Goal: Use online tool/utility: Utilize a website feature to perform a specific function

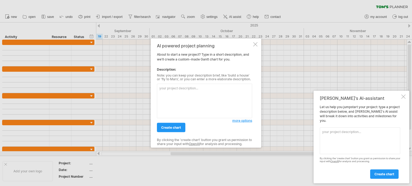
click at [164, 87] on textarea at bounding box center [204, 101] width 95 height 35
paste textarea "Create a [PERSON_NAME] chart showing: - MERN Basics ([DATE]–[DATE]) - MERN Proj…"
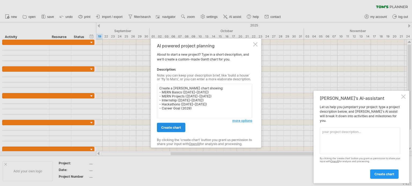
type textarea "Create a [PERSON_NAME] chart showing: - MERN Basics ([DATE]–[DATE]) - MERN Proj…"
click at [179, 125] on link "create chart" at bounding box center [171, 127] width 28 height 9
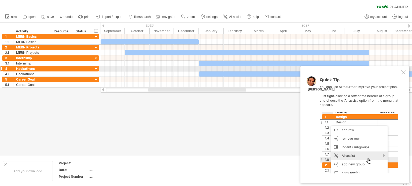
click at [401, 71] on div at bounding box center [403, 72] width 4 height 4
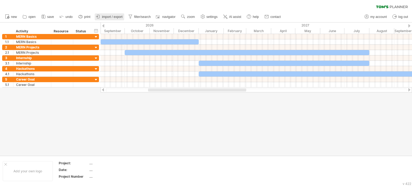
click at [107, 17] on span "import / export" at bounding box center [112, 17] width 21 height 4
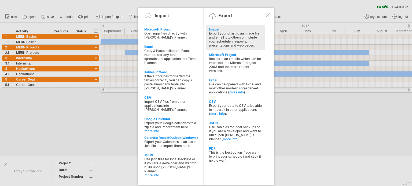
click at [210, 34] on div "Export your chart to an image file and email it to others or include your sched…" at bounding box center [235, 39] width 53 height 16
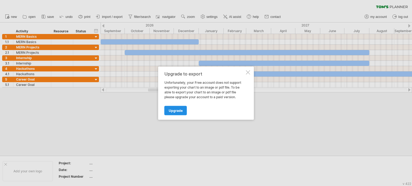
click at [175, 111] on span "Upgrade" at bounding box center [176, 111] width 14 height 4
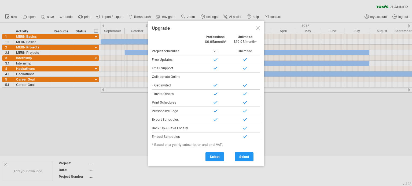
click at [256, 28] on div at bounding box center [257, 28] width 4 height 4
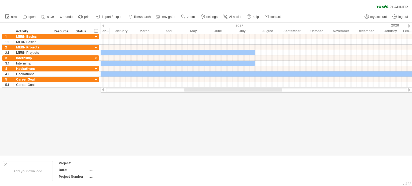
drag, startPoint x: 230, startPoint y: 90, endPoint x: 258, endPoint y: 149, distance: 65.4
click at [258, 149] on div "Trying to reach [DOMAIN_NAME] Connected again... 0% clear filter new 1" at bounding box center [206, 93] width 412 height 186
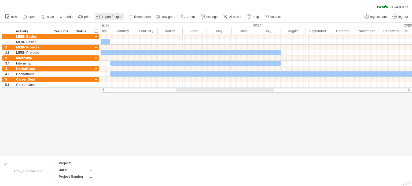
click at [105, 18] on span "import / export" at bounding box center [112, 17] width 21 height 4
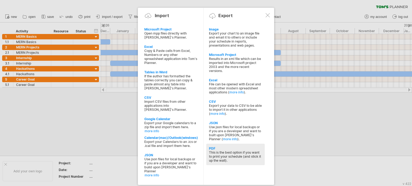
click at [219, 155] on div "This is the best option if you want to print your schedule (and stick it up the…" at bounding box center [235, 157] width 53 height 12
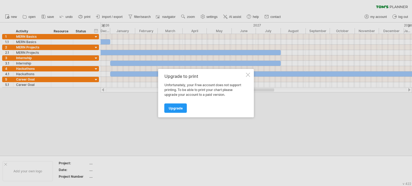
click at [248, 76] on div at bounding box center [248, 75] width 4 height 4
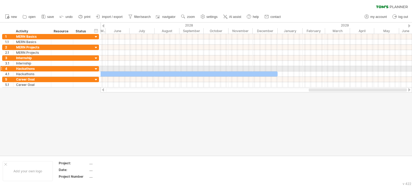
drag, startPoint x: 219, startPoint y: 90, endPoint x: 353, endPoint y: 62, distance: 137.3
click at [353, 62] on div "Trying to reach [DOMAIN_NAME] Connected again... 0% clear filter new 1" at bounding box center [206, 93] width 412 height 186
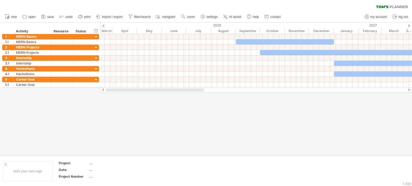
drag, startPoint x: 353, startPoint y: 90, endPoint x: 154, endPoint y: 96, distance: 198.4
click at [154, 96] on div "Trying to reach [DOMAIN_NAME] Connected again... 0% clear filter new 1" at bounding box center [206, 93] width 412 height 186
click at [84, 18] on link "print" at bounding box center [84, 16] width 15 height 7
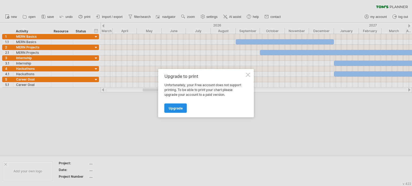
click at [181, 110] on span "Upgrade" at bounding box center [176, 108] width 14 height 4
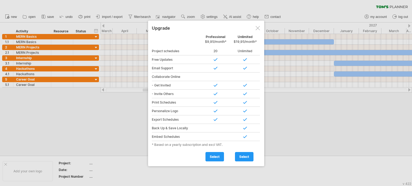
click at [257, 29] on div at bounding box center [257, 28] width 4 height 4
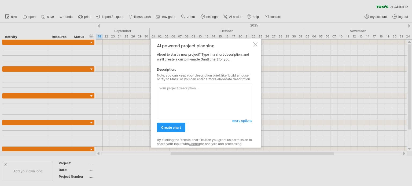
click at [177, 91] on textarea at bounding box center [204, 101] width 95 height 35
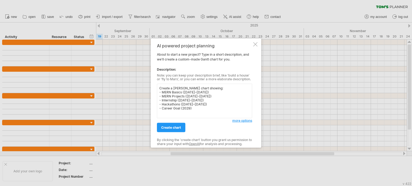
click at [192, 107] on textarea "Create a [PERSON_NAME] chart showing: - MERN Basics ([DATE]–[DATE]) - MERN Proj…" at bounding box center [204, 101] width 95 height 35
type textarea "Create a [PERSON_NAME] chart showing: - MERN Basics ([DATE]–[DATE]) - MERN Proj…"
click at [169, 127] on span "create chart" at bounding box center [171, 128] width 20 height 4
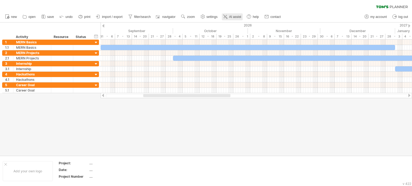
click at [239, 14] on link "AI assist" at bounding box center [232, 16] width 21 height 7
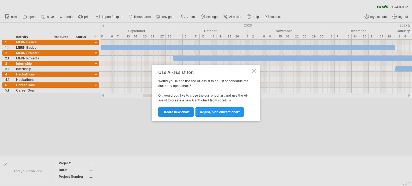
click at [176, 111] on span "Create new chart" at bounding box center [175, 112] width 27 height 4
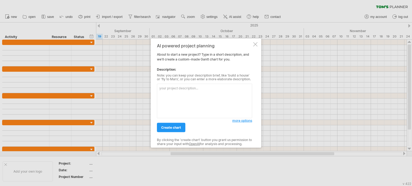
click at [173, 95] on textarea at bounding box center [204, 101] width 95 height 35
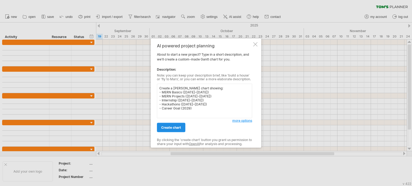
type textarea "Create a [PERSON_NAME] chart showing: - MERN Basics ([DATE]–[DATE]) - MERN Proj…"
click at [172, 127] on span "create chart" at bounding box center [171, 128] width 20 height 4
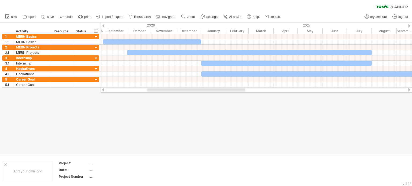
drag, startPoint x: 191, startPoint y: 90, endPoint x: 190, endPoint y: 141, distance: 50.9
click at [190, 141] on div "Trying to reach [DOMAIN_NAME] Connected again... 0% clear filter new 1" at bounding box center [206, 93] width 412 height 186
